Goal: Task Accomplishment & Management: Use online tool/utility

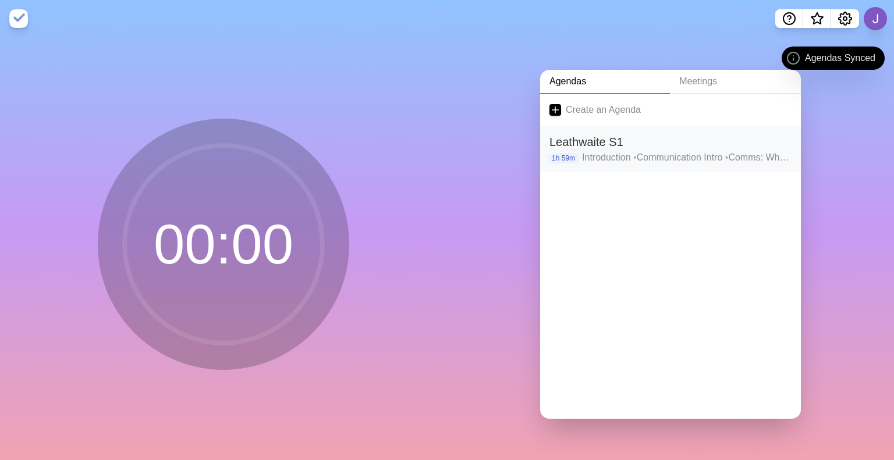
click at [612, 151] on p "Introduction • Communication Intro • Comms: What, Why How • Summary of Comms • …" at bounding box center [687, 158] width 210 height 14
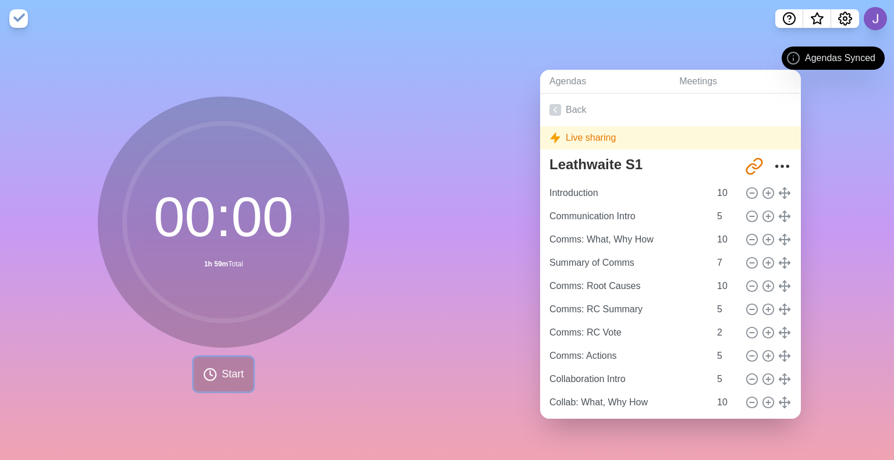
click at [222, 369] on span "Start" at bounding box center [233, 375] width 22 height 16
click at [227, 357] on button "Start" at bounding box center [223, 374] width 59 height 34
click at [575, 97] on link "Back" at bounding box center [670, 110] width 261 height 33
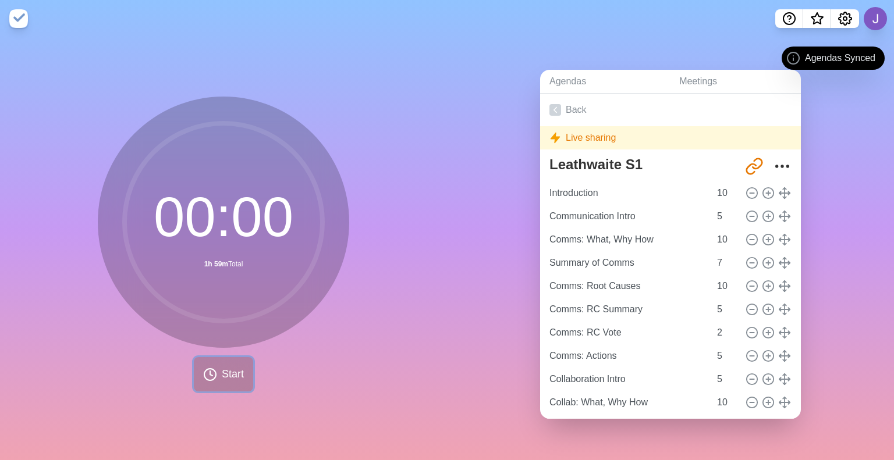
click at [232, 367] on span "Start" at bounding box center [233, 375] width 22 height 16
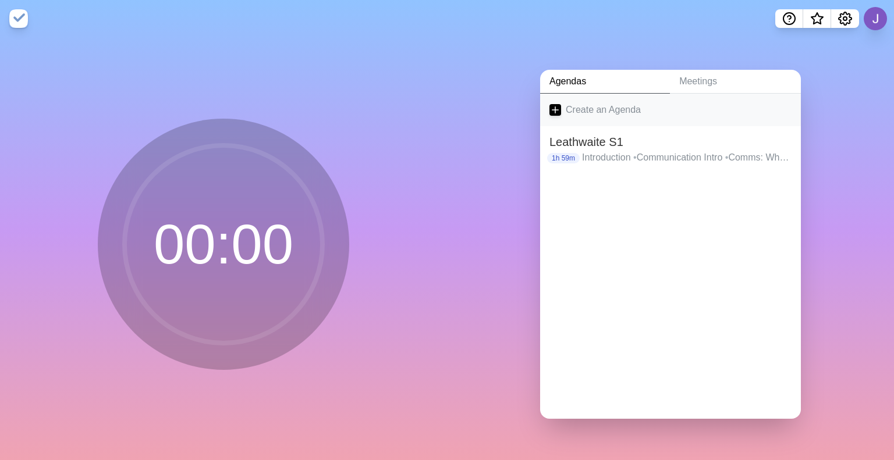
click at [649, 111] on link "Create an Agenda" at bounding box center [670, 110] width 261 height 33
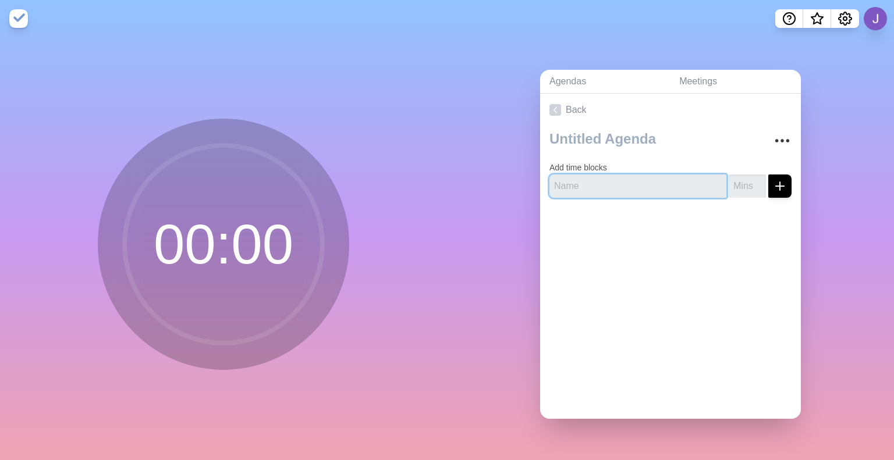
click at [594, 182] on input "text" at bounding box center [637, 186] width 177 height 23
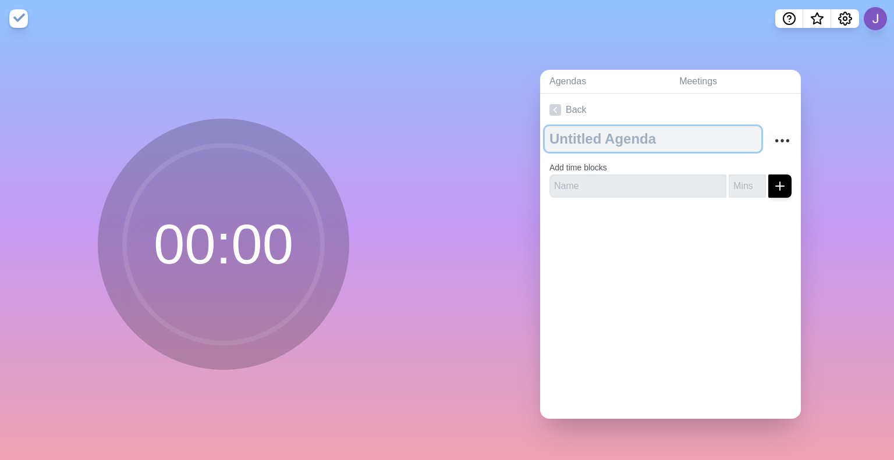
click at [571, 131] on textarea at bounding box center [653, 139] width 216 height 26
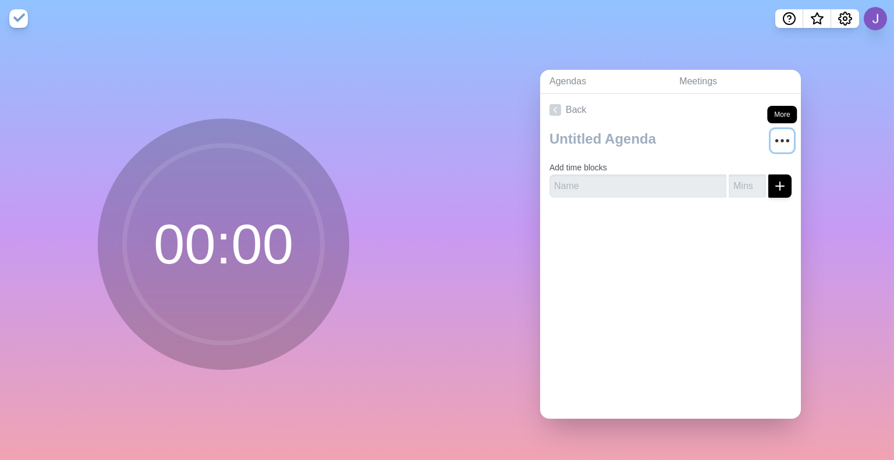
click at [773, 143] on icon "More" at bounding box center [782, 141] width 19 height 19
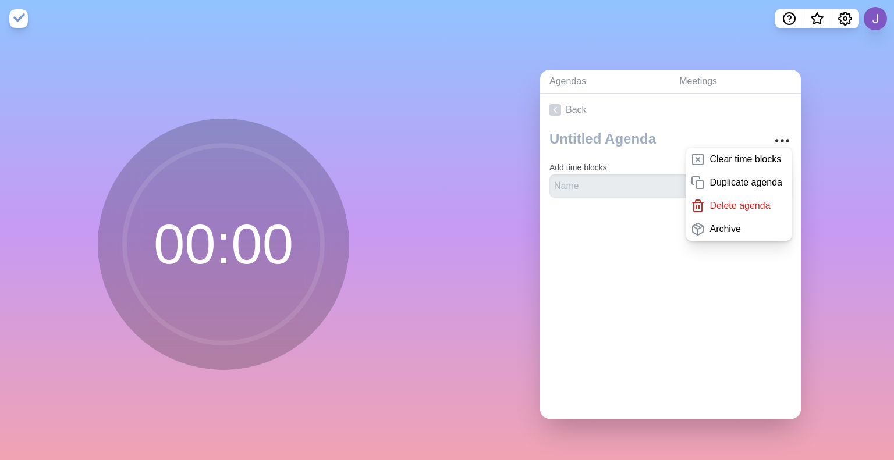
click at [590, 194] on div "Clear time blocks Duplicate agenda Delete agenda Archive Add time blocks" at bounding box center [670, 166] width 261 height 81
click at [580, 186] on input "text" at bounding box center [637, 186] width 177 height 23
click at [568, 231] on div at bounding box center [670, 230] width 261 height 47
click at [773, 132] on icon "More" at bounding box center [782, 141] width 19 height 19
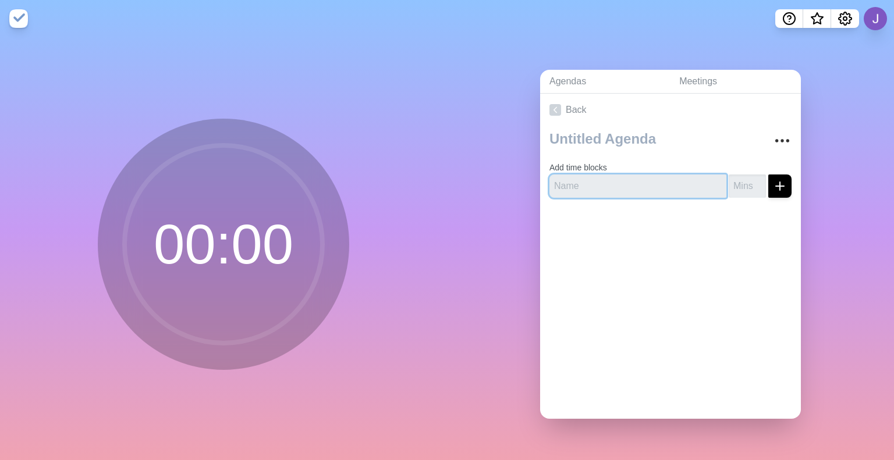
click at [636, 178] on input "text" at bounding box center [637, 186] width 177 height 23
type input "What, Why How?"
click at [733, 179] on input "number" at bounding box center [747, 186] width 37 height 23
type input "10"
click at [773, 186] on icon "submit" at bounding box center [780, 186] width 14 height 14
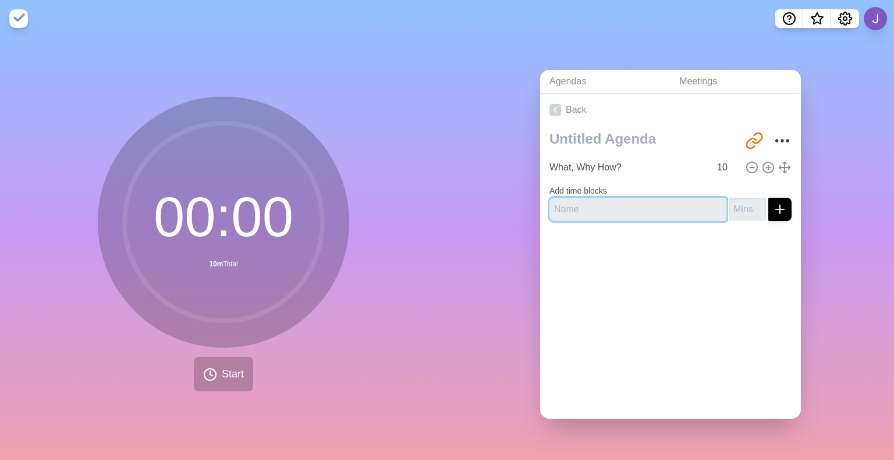
click at [653, 203] on input "text" at bounding box center [637, 209] width 177 height 23
type input "Summary"
click at [729, 202] on input "number" at bounding box center [747, 209] width 37 height 23
type input "7"
click at [770, 214] on button "submit" at bounding box center [779, 209] width 23 height 23
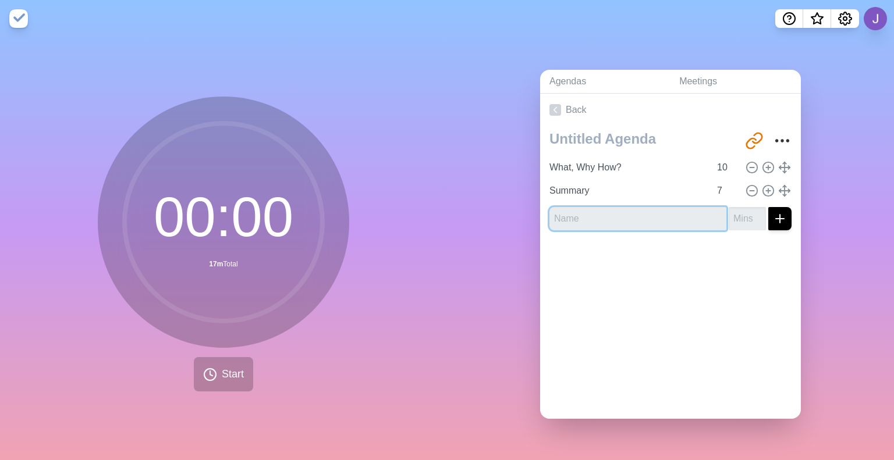
click at [635, 216] on input "text" at bounding box center [637, 218] width 177 height 23
type input "Root causes"
click at [729, 216] on input "number" at bounding box center [747, 218] width 37 height 23
type input "10"
click at [770, 220] on button "submit" at bounding box center [779, 218] width 23 height 23
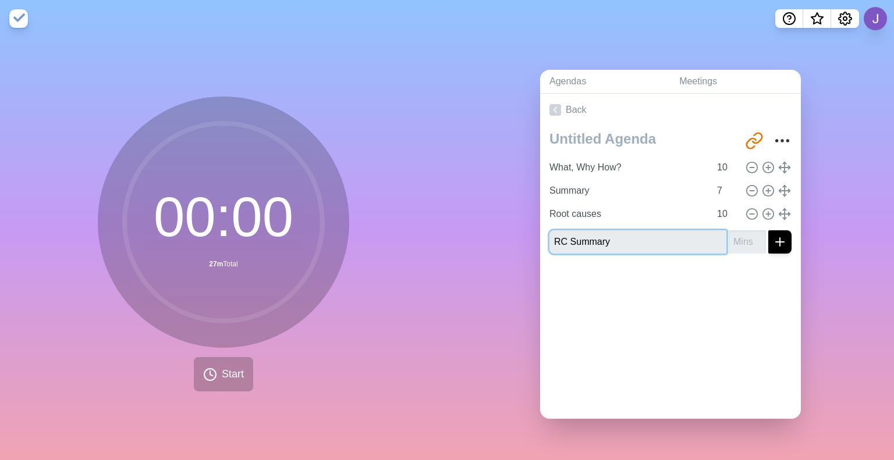
type input "RC Summary"
click at [729, 230] on input "number" at bounding box center [747, 241] width 37 height 23
type input "5"
click at [773, 237] on icon "submit" at bounding box center [780, 242] width 14 height 14
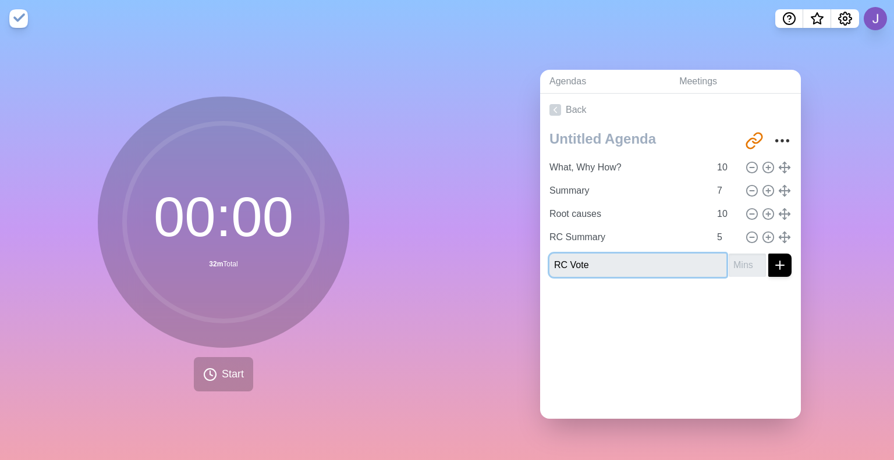
type input "RC Vote"
click at [729, 260] on input "number" at bounding box center [747, 265] width 37 height 23
type input "2"
click at [773, 257] on button "submit" at bounding box center [779, 265] width 23 height 23
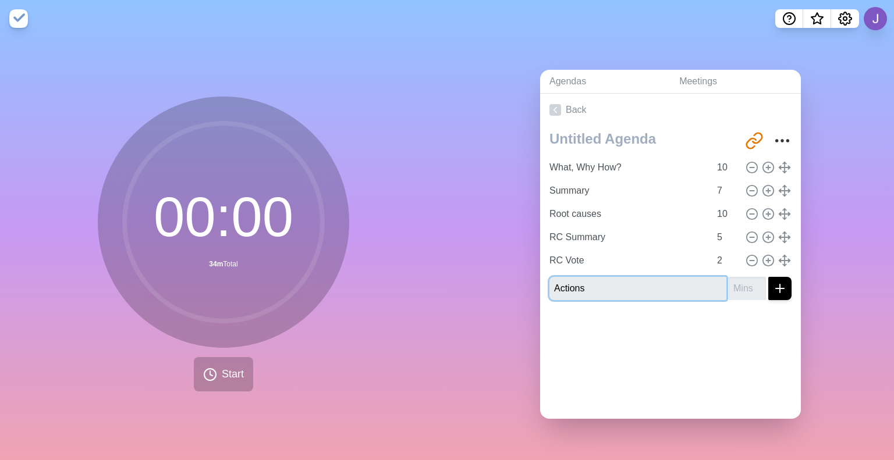
type input "Actions"
click at [729, 281] on input "number" at bounding box center [747, 288] width 37 height 23
type input "5"
click at [773, 282] on icon "submit" at bounding box center [780, 289] width 14 height 14
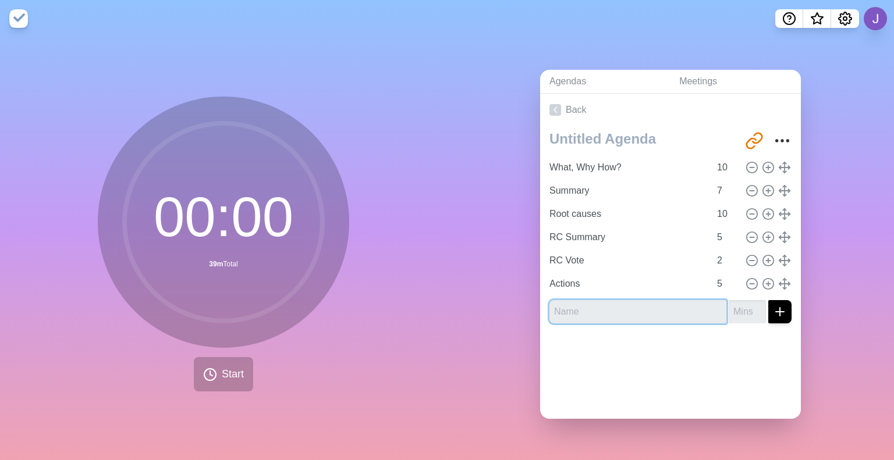
click at [637, 307] on input "text" at bounding box center [637, 311] width 177 height 23
type input "Collaboration Intro"
click at [729, 305] on input "number" at bounding box center [747, 311] width 37 height 23
type input "5"
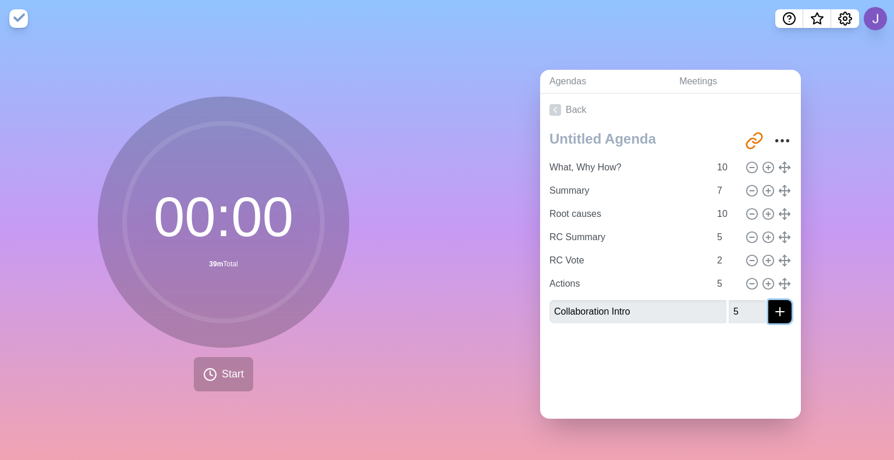
click at [773, 312] on icon "submit" at bounding box center [780, 312] width 14 height 14
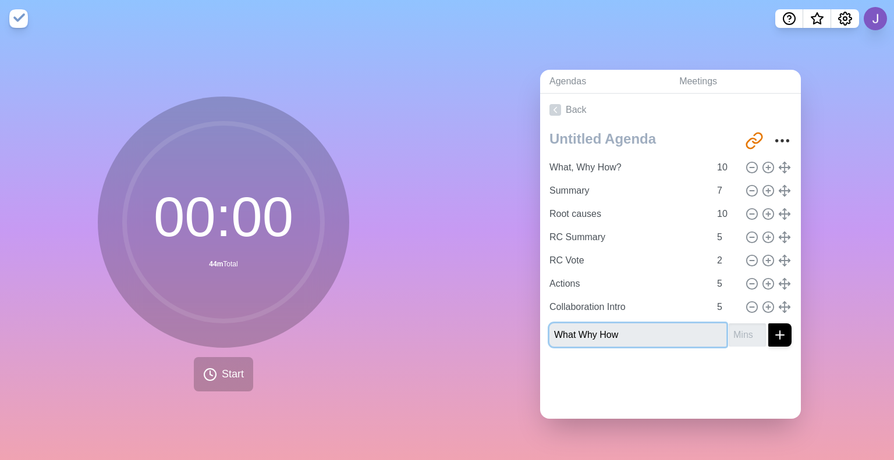
type input "What Why How"
click at [732, 325] on input "number" at bounding box center [747, 335] width 37 height 23
type input "10"
click at [780, 332] on line "submit" at bounding box center [780, 335] width 0 height 8
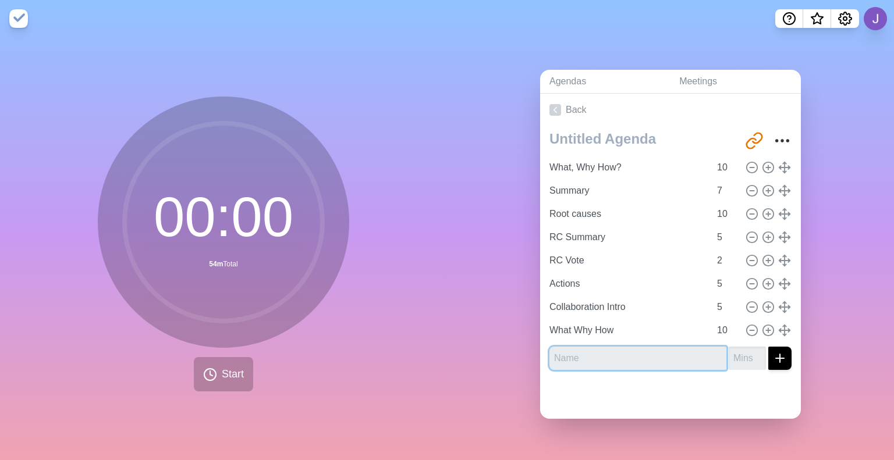
type input "C"
type input "Summary"
click at [729, 349] on input "number" at bounding box center [747, 358] width 37 height 23
type input "7"
click at [773, 356] on icon "submit" at bounding box center [780, 359] width 14 height 14
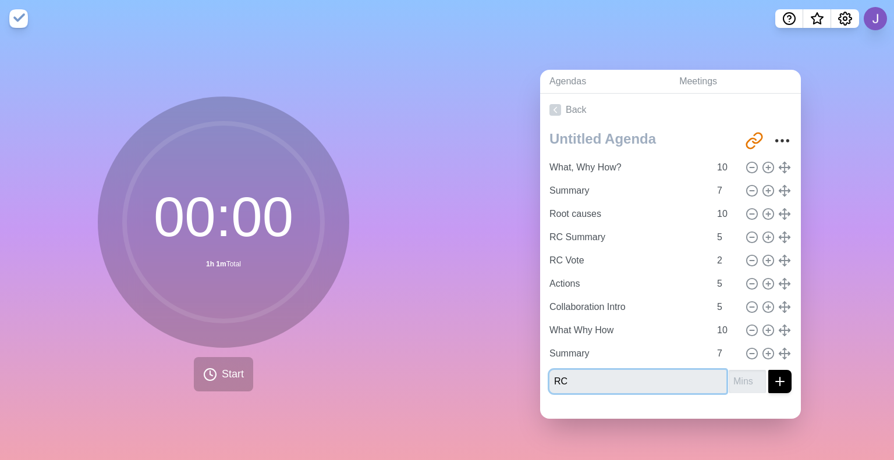
type input "RC"
click at [729, 384] on input "number" at bounding box center [747, 381] width 37 height 23
type input "10"
click at [773, 375] on icon "submit" at bounding box center [780, 382] width 14 height 14
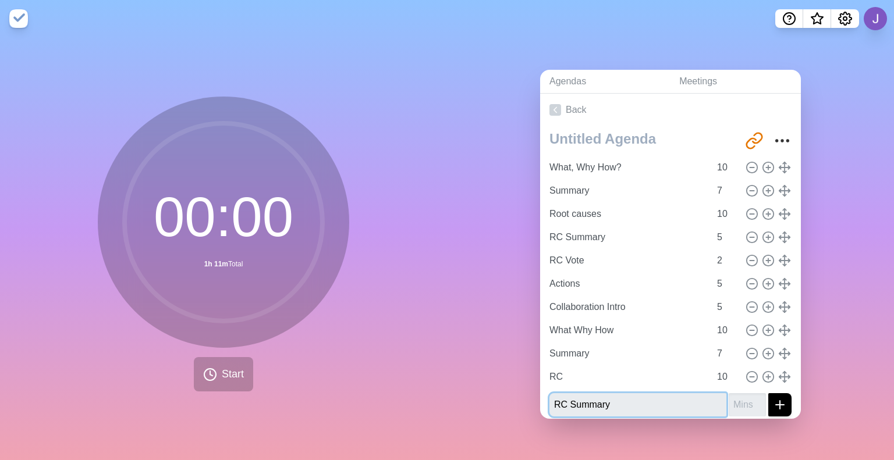
type input "RC Summary"
click at [729, 399] on input "number" at bounding box center [747, 404] width 37 height 23
type input "5"
click at [773, 403] on icon "submit" at bounding box center [780, 405] width 14 height 14
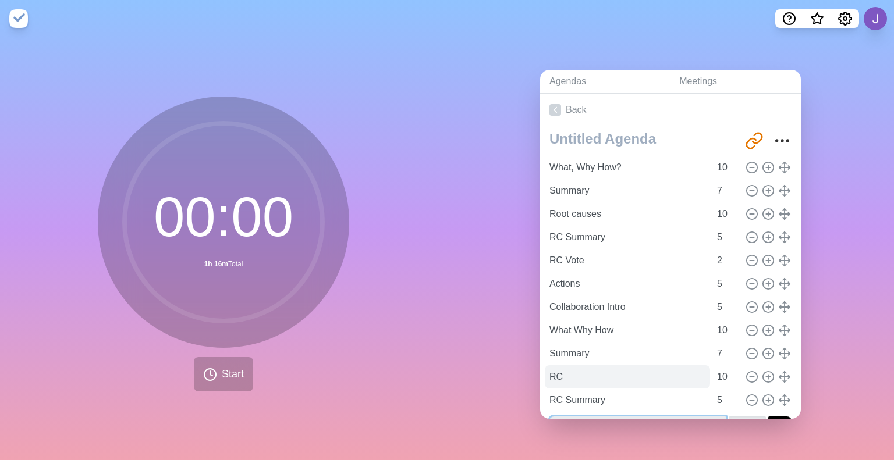
scroll to position [29, 0]
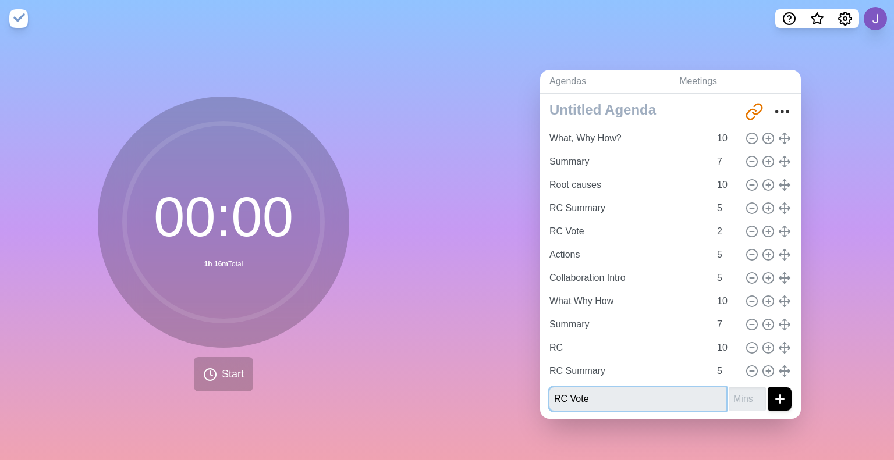
type input "RC Vote"
click at [729, 392] on input "number" at bounding box center [747, 399] width 37 height 23
type input "2"
click at [776, 399] on line "submit" at bounding box center [780, 399] width 8 height 0
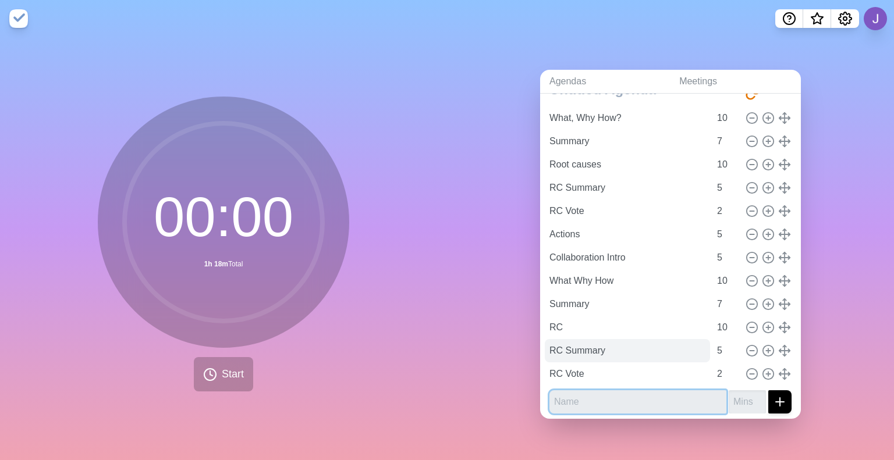
scroll to position [51, 0]
type input "Actions"
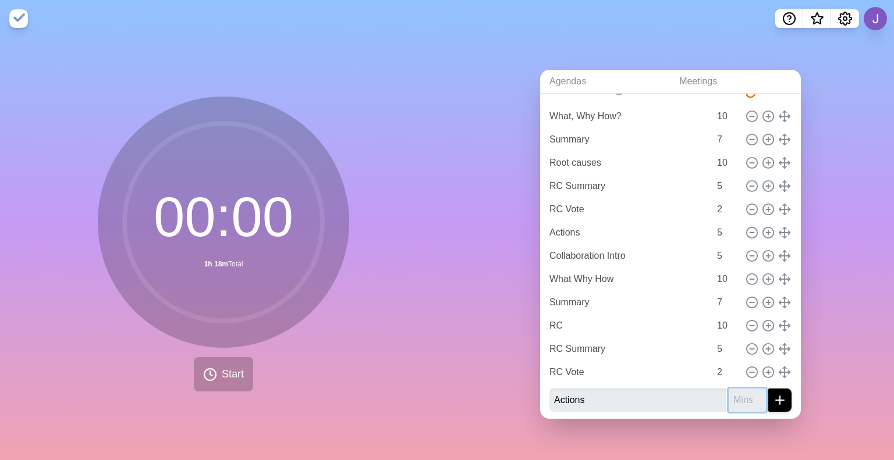
click at [731, 393] on input "number" at bounding box center [747, 400] width 37 height 23
type input "5"
click at [773, 400] on icon "submit" at bounding box center [780, 400] width 14 height 14
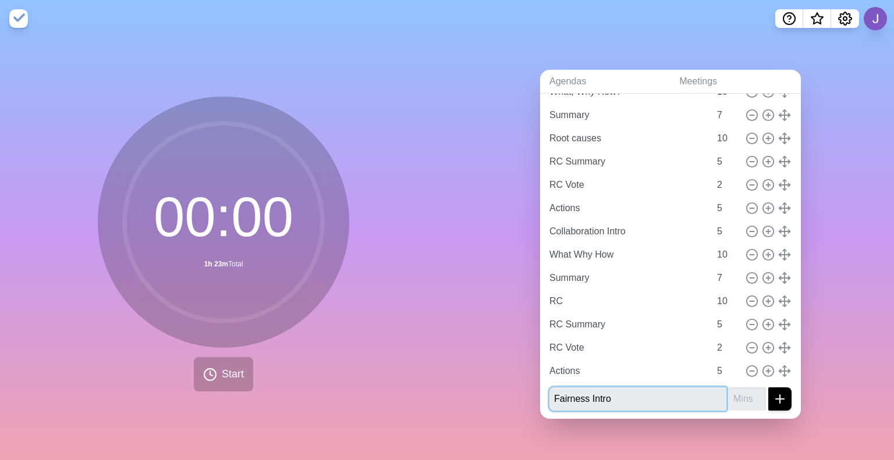
type input "Fairness Intro"
click at [729, 397] on input "number" at bounding box center [747, 399] width 37 height 23
type input "5"
click at [775, 401] on button "submit" at bounding box center [779, 399] width 23 height 23
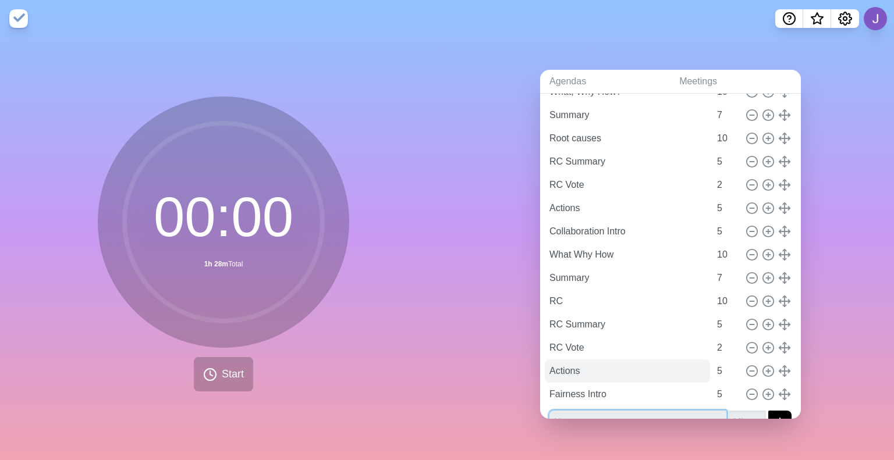
scroll to position [99, 0]
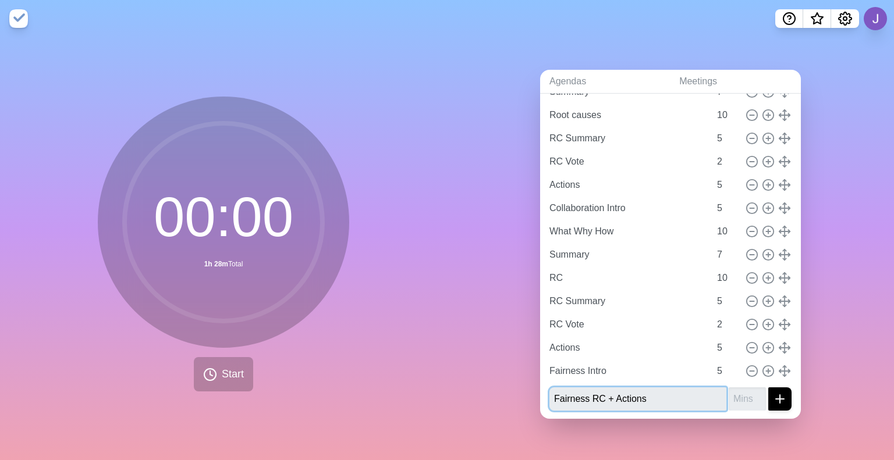
type input "Fairness RC + Actions"
click at [733, 388] on input "number" at bounding box center [747, 399] width 37 height 23
type input "15"
click at [773, 392] on icon "submit" at bounding box center [780, 399] width 14 height 14
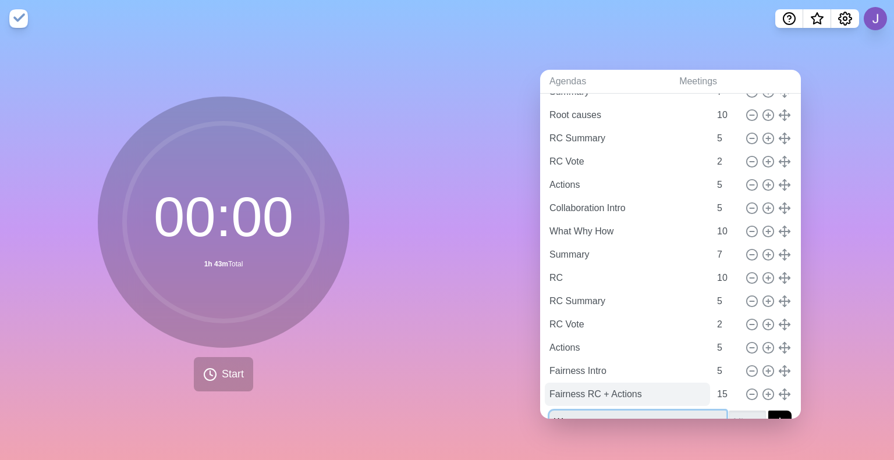
scroll to position [107, 0]
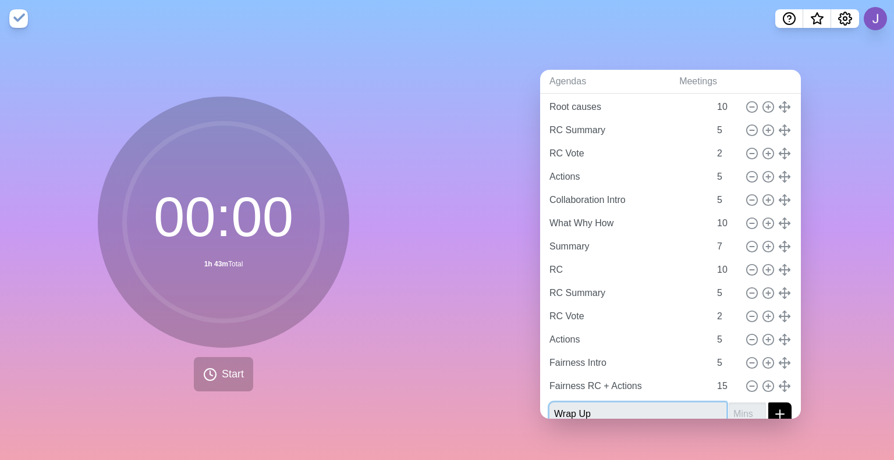
type input "Wrap Up"
click at [730, 407] on input "1" at bounding box center [747, 414] width 37 height 23
type input "1"
click at [773, 407] on icon "submit" at bounding box center [780, 414] width 14 height 14
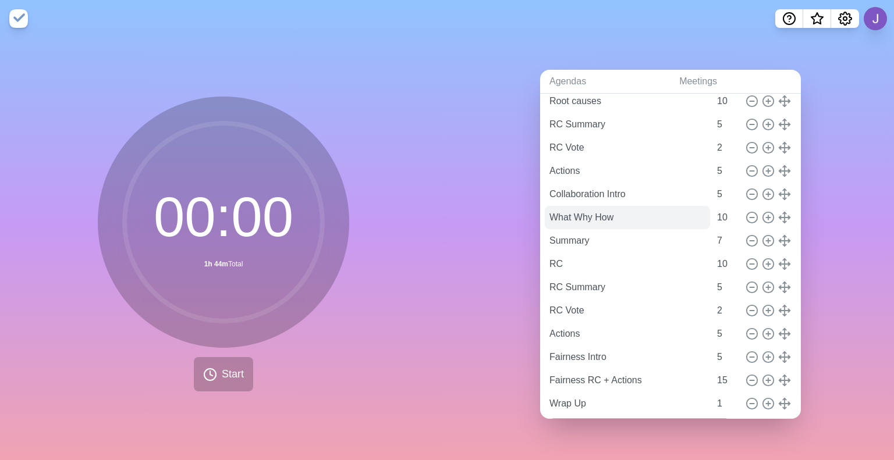
scroll to position [0, 0]
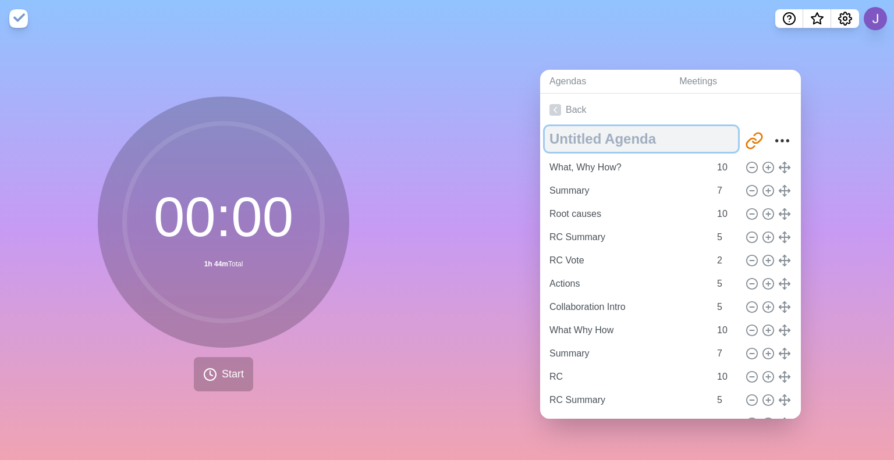
click at [594, 141] on textarea at bounding box center [641, 139] width 193 height 26
type textarea "Leathwaites Group 1"
